Goal: Task Accomplishment & Management: Use online tool/utility

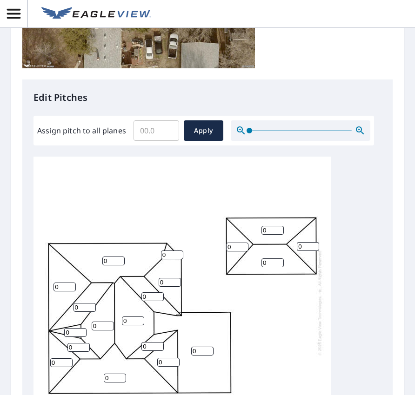
scroll to position [372, 0]
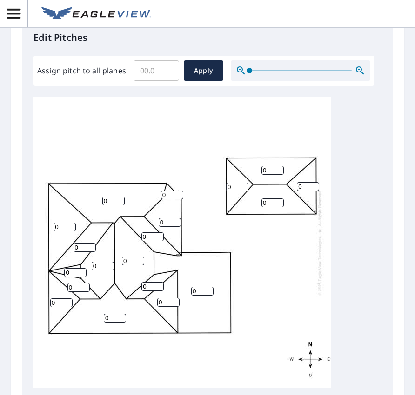
click at [157, 73] on input "Assign pitch to all planes" at bounding box center [156, 71] width 46 height 26
type input "7"
type input "8"
click at [206, 69] on span "Apply" at bounding box center [203, 71] width 25 height 12
type input "8"
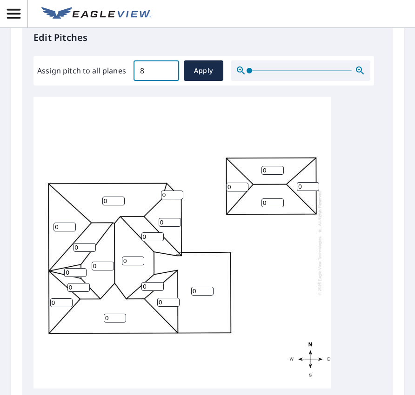
type input "8"
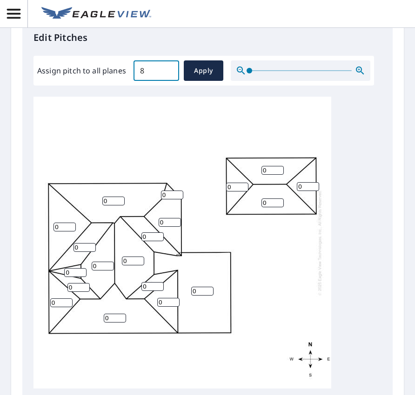
type input "8"
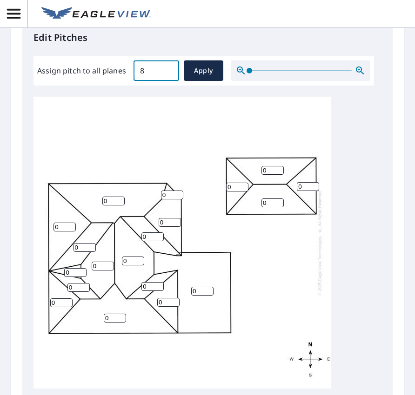
type input "8"
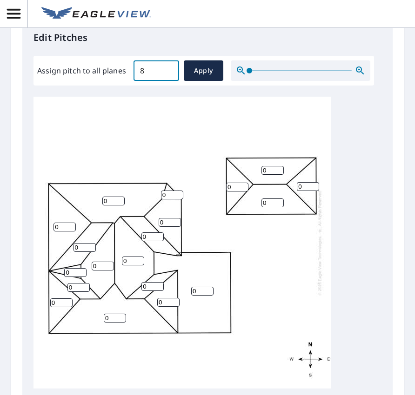
type input "8"
click at [145, 73] on input "8" at bounding box center [156, 71] width 46 height 26
click at [166, 75] on input "7.9" at bounding box center [156, 71] width 46 height 26
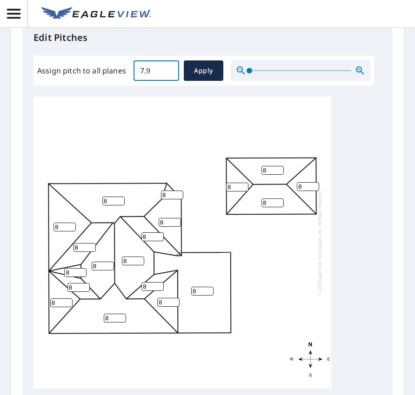
drag, startPoint x: 158, startPoint y: 73, endPoint x: 119, endPoint y: 72, distance: 39.5
click at [121, 72] on div "Assign pitch to all planes 7.9 ​ Apply" at bounding box center [203, 70] width 333 height 20
type input "7"
click at [195, 72] on span "Apply" at bounding box center [203, 71] width 25 height 12
type input "7"
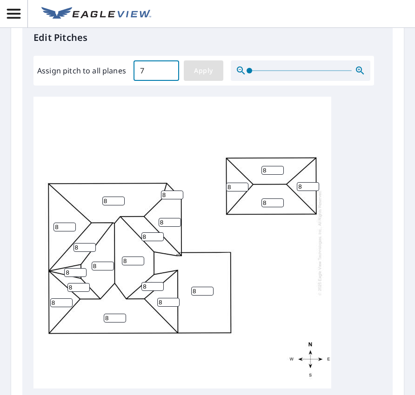
type input "7"
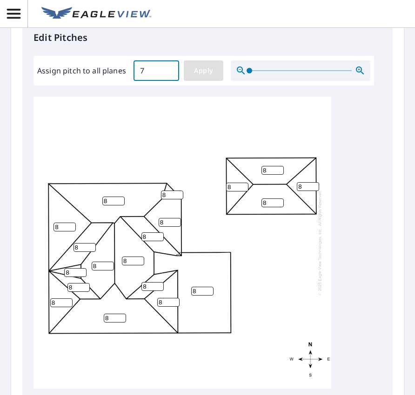
type input "7"
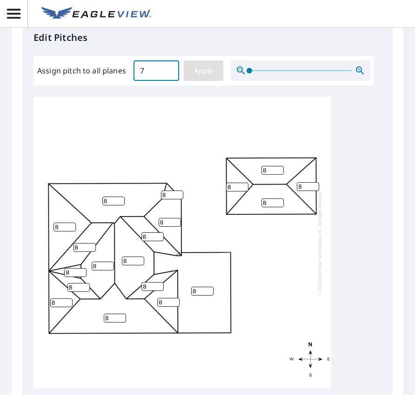
type input "7"
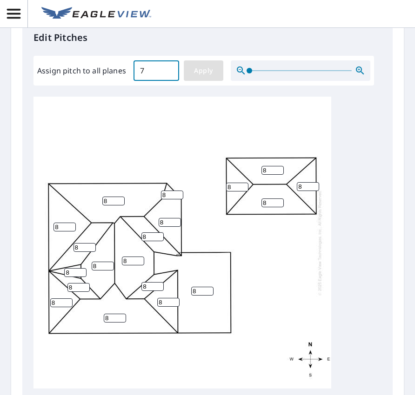
type input "7"
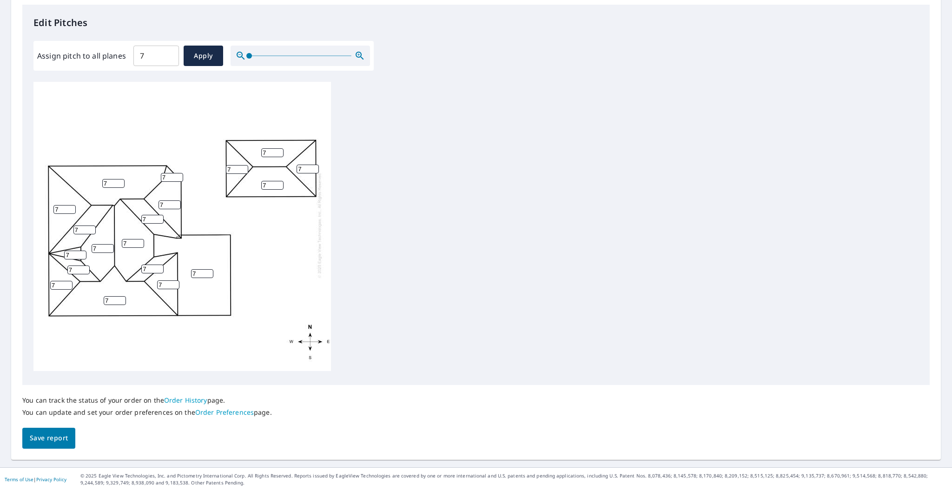
scroll to position [244, 0]
click at [49, 395] on span "Save report" at bounding box center [49, 439] width 38 height 12
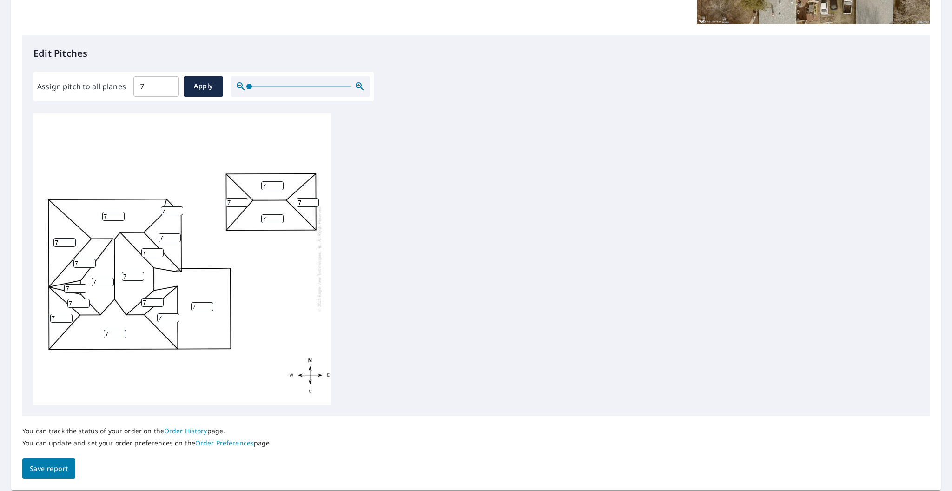
scroll to position [232, 0]
